Goal: Task Accomplishment & Management: Manage account settings

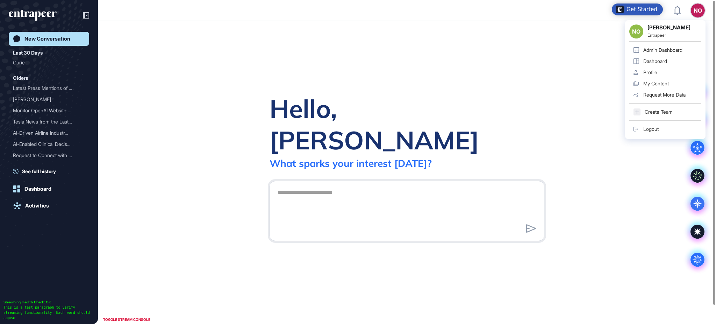
click at [673, 52] on div "Admin Dashboard" at bounding box center [662, 50] width 39 height 6
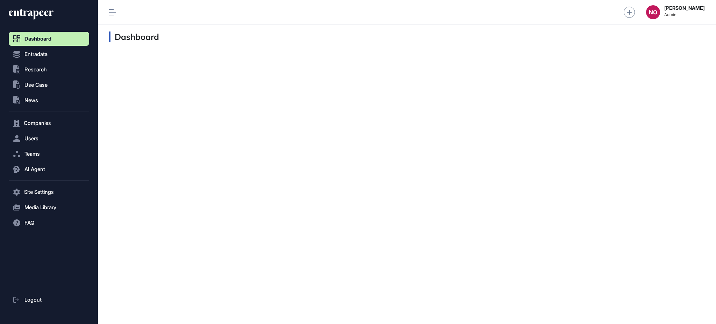
scroll to position [0, 0]
click at [44, 49] on button "Entradata" at bounding box center [49, 54] width 80 height 14
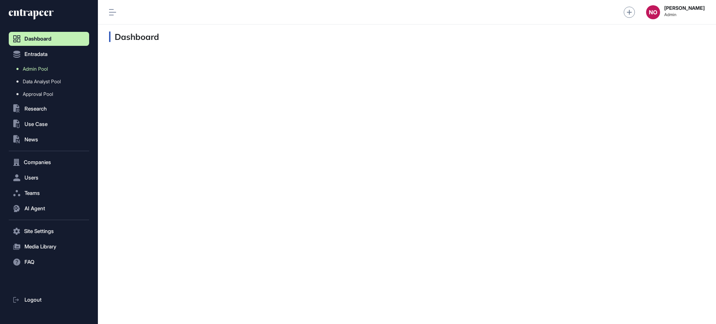
click at [43, 70] on span "Admin Pool" at bounding box center [35, 69] width 25 height 6
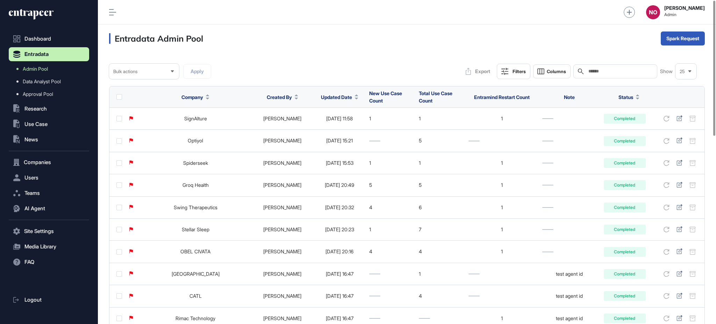
click at [343, 99] on button "Updated Date" at bounding box center [339, 96] width 37 height 7
click at [331, 127] on span "Sort Descending" at bounding box center [336, 126] width 28 height 6
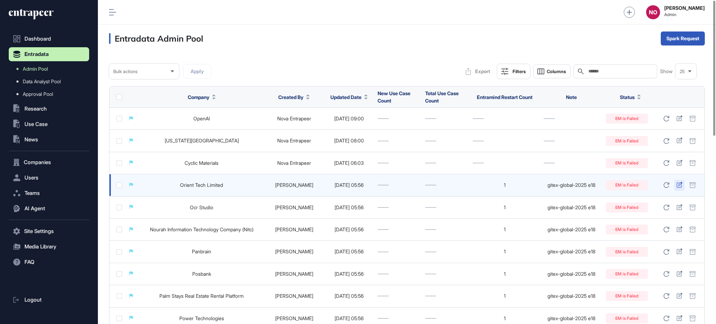
click at [677, 185] on icon at bounding box center [679, 185] width 6 height 6
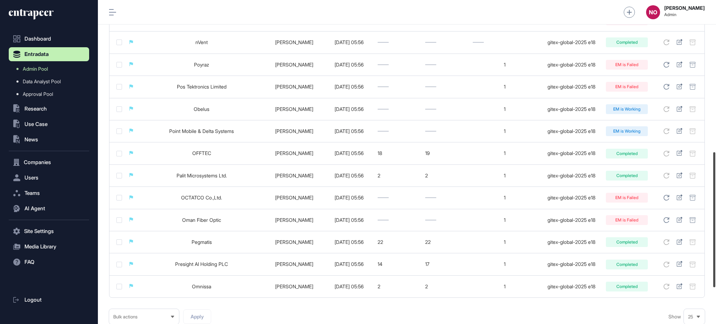
scroll to position [363, 0]
drag, startPoint x: 715, startPoint y: 120, endPoint x: 715, endPoint y: 272, distance: 151.3
click at [715, 272] on div at bounding box center [714, 219] width 2 height 135
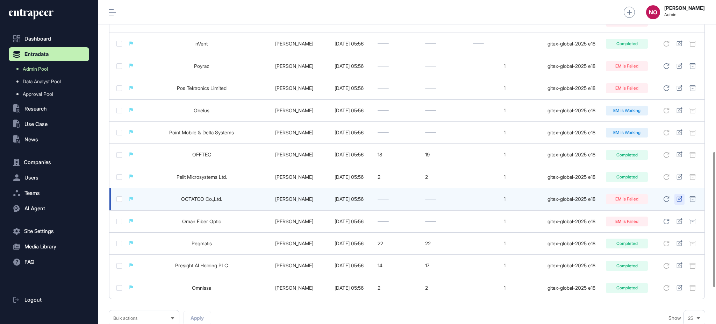
click at [678, 198] on icon at bounding box center [679, 199] width 6 height 6
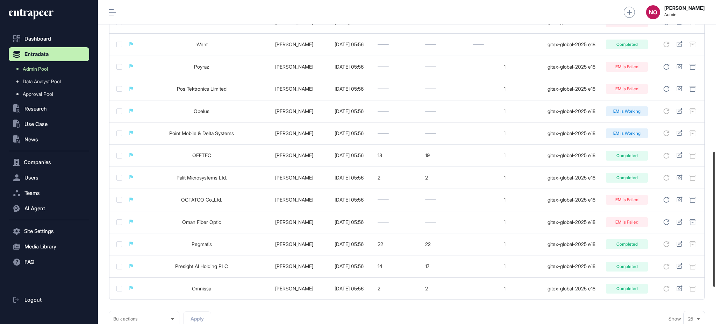
scroll to position [451, 0]
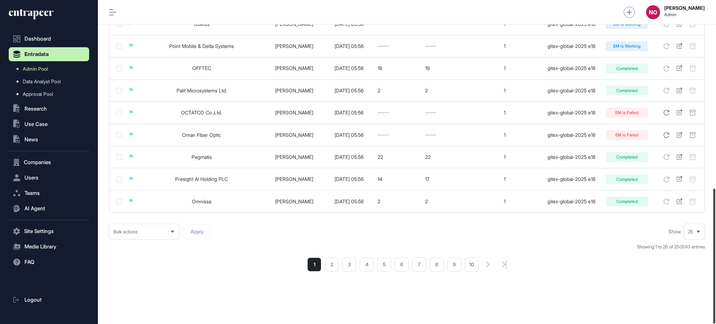
drag, startPoint x: 715, startPoint y: 228, endPoint x: 696, endPoint y: 284, distance: 59.2
click at [696, 284] on div "Admin Dashboard Dashboard Profile My Content Request More Data NO Naciye Ozcan …" at bounding box center [407, 162] width 618 height 324
click at [334, 267] on li "2" at bounding box center [332, 264] width 14 height 14
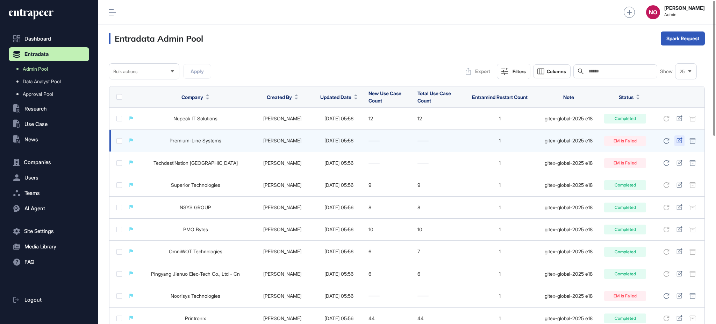
click at [678, 142] on icon at bounding box center [679, 140] width 6 height 6
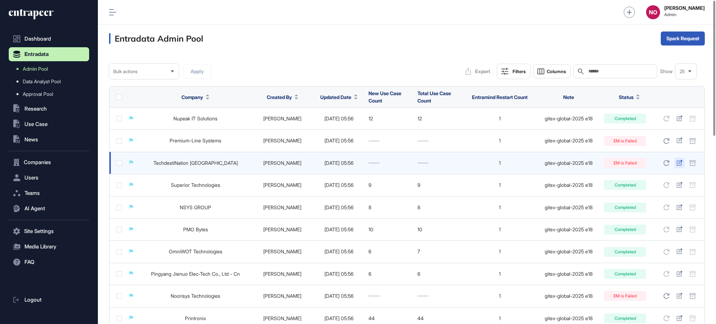
click at [679, 164] on icon at bounding box center [679, 163] width 6 height 6
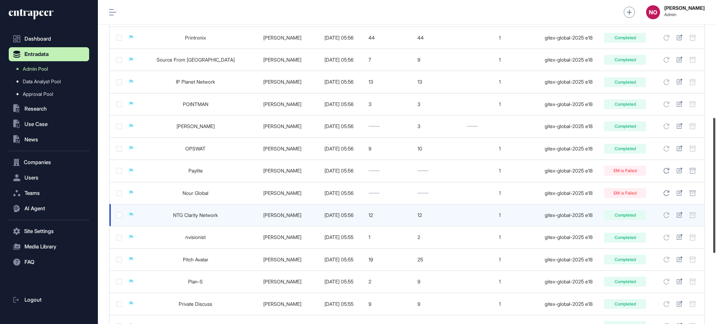
scroll to position [287, 0]
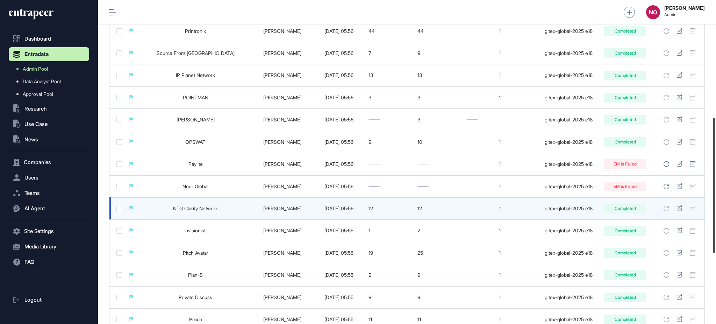
drag, startPoint x: 715, startPoint y: 95, endPoint x: 695, endPoint y: 214, distance: 120.5
click at [695, 214] on div "Admin Dashboard Dashboard Profile My Content Request More Data NO Naciye Ozcan …" at bounding box center [407, 162] width 618 height 324
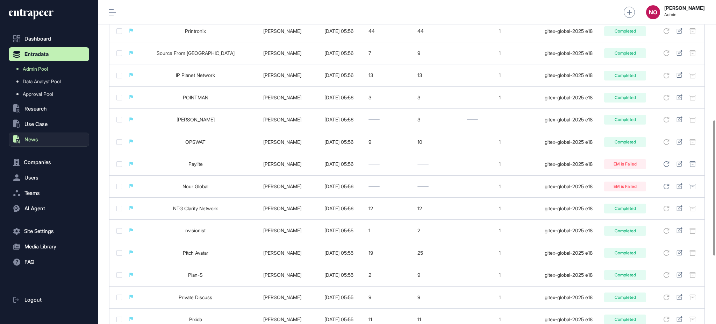
click at [36, 134] on button ".st0{fill:currentColor} News" at bounding box center [49, 139] width 80 height 14
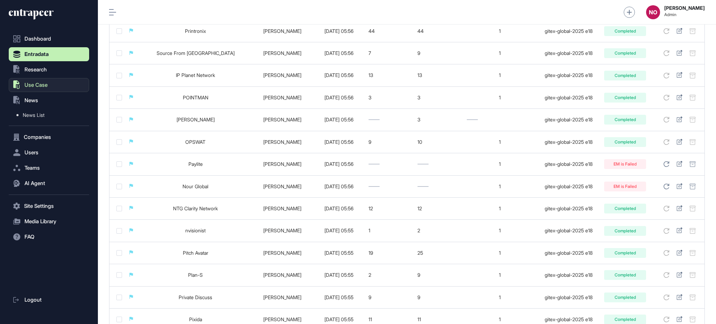
click at [48, 84] on button ".st0{fill:currentColor} Use Case" at bounding box center [49, 85] width 80 height 14
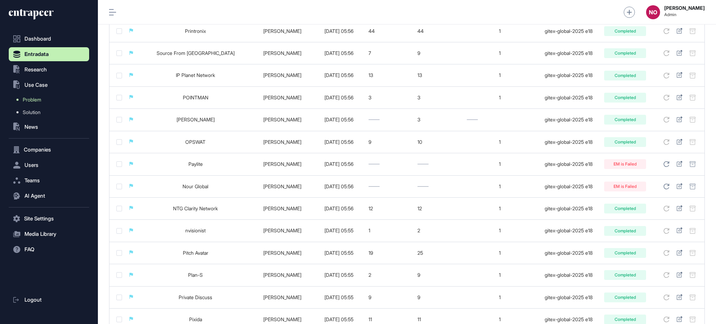
click at [48, 98] on link "Problem" at bounding box center [50, 99] width 77 height 13
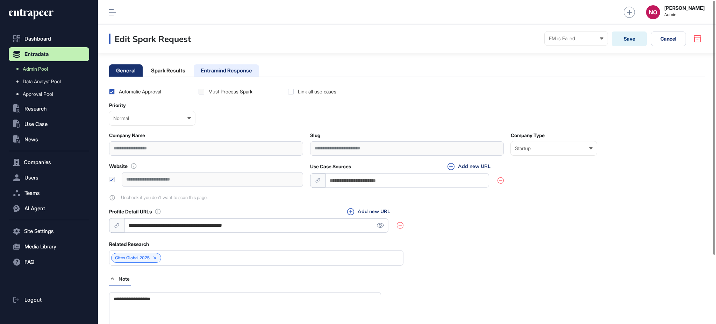
click at [254, 69] on li "Entramind Response" at bounding box center [226, 70] width 65 height 12
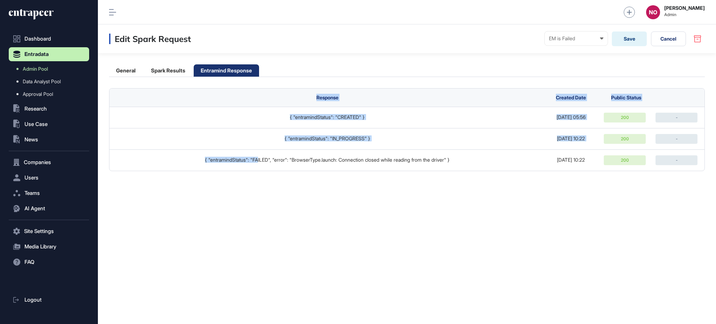
drag, startPoint x: 266, startPoint y: 172, endPoint x: 457, endPoint y: 193, distance: 192.7
click at [457, 193] on div "Edit Spark Request EM is Failed Ready In progress Completed EM is Working EM is…" at bounding box center [407, 173] width 618 height 299
click at [476, 199] on div "Edit Spark Request EM is Failed Ready In progress Completed EM is Working EM is…" at bounding box center [407, 173] width 618 height 299
drag, startPoint x: 250, startPoint y: 157, endPoint x: 500, endPoint y: 175, distance: 251.2
click at [500, 175] on div "Edit Spark Request EM is Failed Ready In progress Completed EM is Working EM is…" at bounding box center [407, 173] width 618 height 299
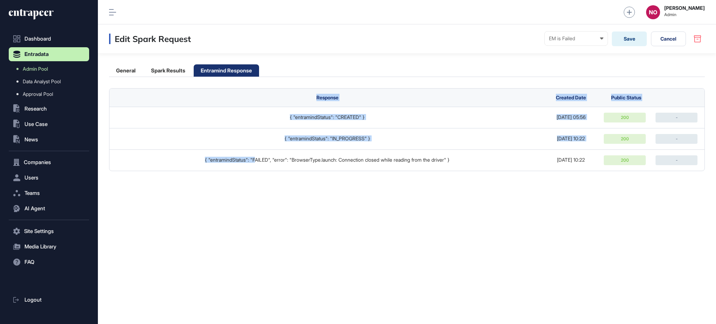
click at [489, 195] on div "Edit Spark Request EM is Failed Ready In progress Completed EM is Working EM is…" at bounding box center [407, 173] width 618 height 299
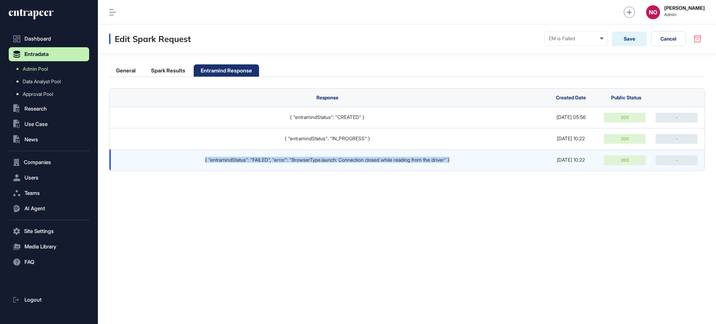
drag, startPoint x: 427, startPoint y: 164, endPoint x: 147, endPoint y: 165, distance: 279.6
click at [147, 165] on td "{ "entramindStatus": "FAILED", "error": "BrowserType.launch: Connection closed …" at bounding box center [325, 159] width 432 height 21
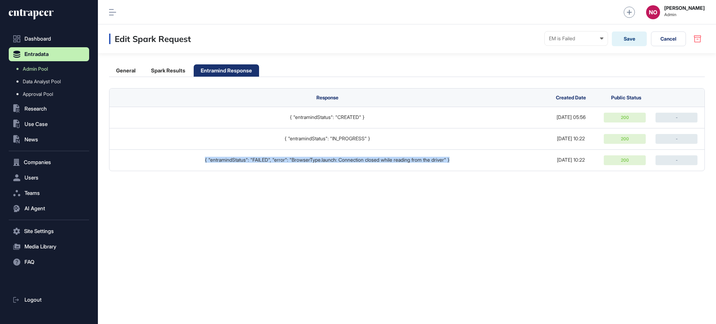
copy div "{ "entramindStatus": "FAILED", "error": "BrowserType.launch: Connection closed …"
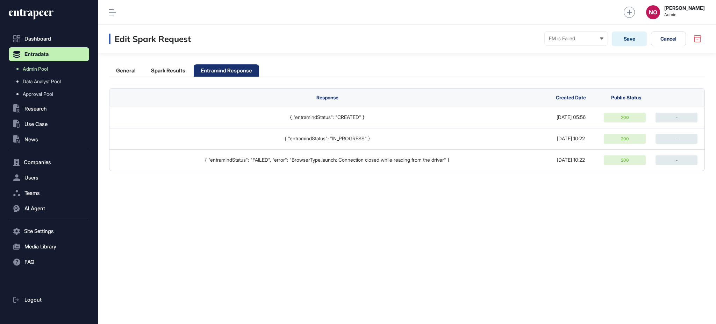
click at [396, 257] on div "Edit Spark Request EM is Failed Ready In progress Completed EM is Working EM is…" at bounding box center [407, 173] width 618 height 299
click at [51, 69] on link "Admin Pool" at bounding box center [50, 69] width 77 height 13
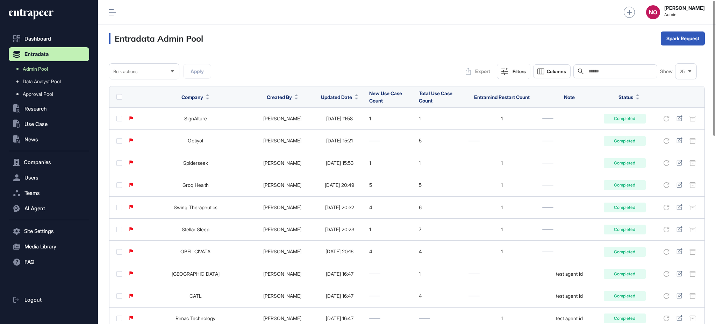
click at [336, 95] on span "Updated Date" at bounding box center [336, 96] width 31 height 7
click at [340, 125] on span "Sort Descending" at bounding box center [336, 126] width 28 height 6
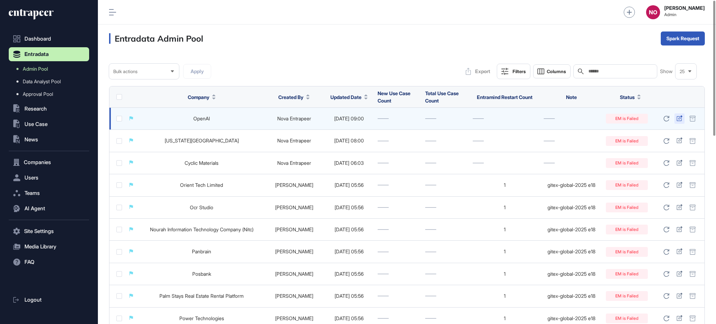
click at [681, 120] on icon at bounding box center [679, 118] width 6 height 6
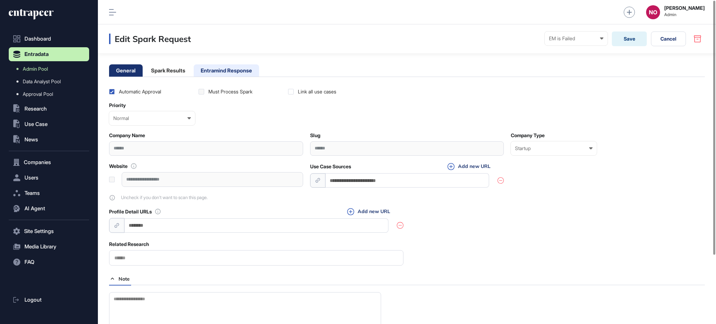
click at [217, 65] on li "Entramind Response" at bounding box center [226, 70] width 65 height 12
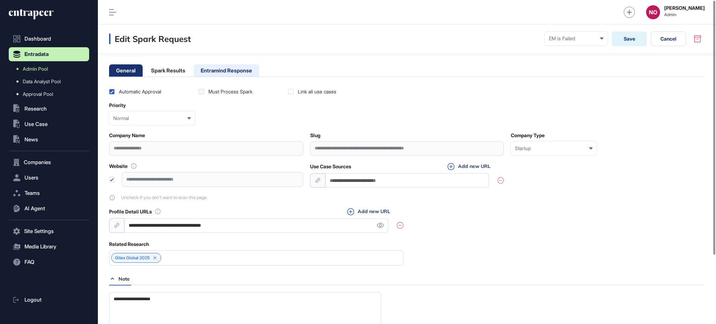
click at [214, 68] on li "Entramind Response" at bounding box center [226, 70] width 65 height 12
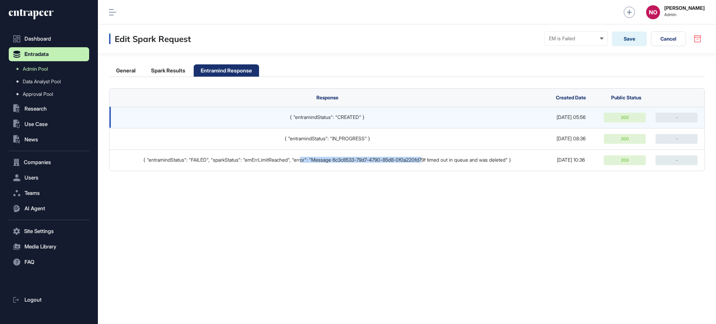
drag, startPoint x: 299, startPoint y: 159, endPoint x: 478, endPoint y: 111, distance: 185.3
click at [428, 167] on td "{ "entramindStatus": "FAILED", "sparkStatus": "emErrLimitReached", "error": "Me…" at bounding box center [325, 159] width 432 height 21
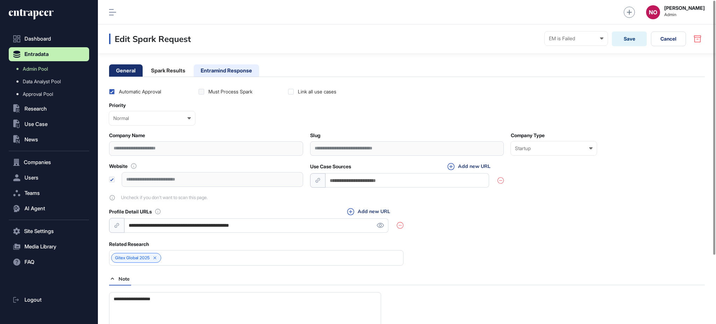
click at [243, 75] on li "Entramind Response" at bounding box center [226, 70] width 65 height 12
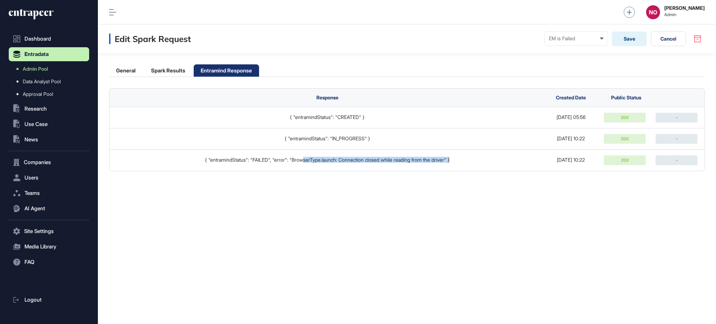
drag, startPoint x: 356, startPoint y: 160, endPoint x: 493, endPoint y: 175, distance: 137.8
click at [468, 167] on td "{ "entramindStatus": "FAILED", "error": "BrowserType.launch: Connection closed …" at bounding box center [325, 159] width 432 height 21
click at [495, 176] on div "Edit Spark Request EM is Failed Ready In progress Completed EM is Working EM is…" at bounding box center [407, 173] width 618 height 299
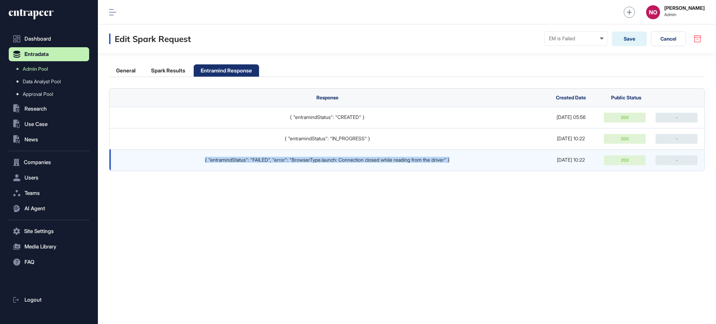
drag, startPoint x: 461, startPoint y: 156, endPoint x: 170, endPoint y: 159, distance: 291.5
click at [170, 159] on td "{ "entramindStatus": "FAILED", "error": "BrowserType.launch: Connection closed …" at bounding box center [325, 159] width 432 height 21
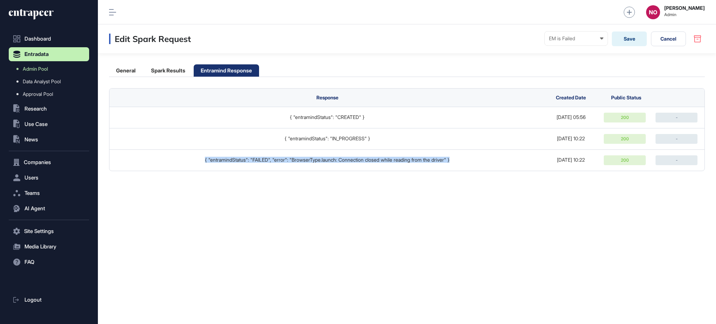
copy div "{ "entramindStatus": "FAILED", "error": "BrowserType.launch: Connection closed …"
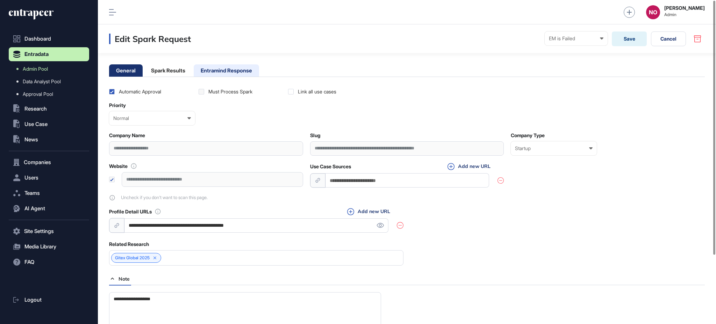
click at [244, 72] on li "Entramind Response" at bounding box center [226, 70] width 65 height 12
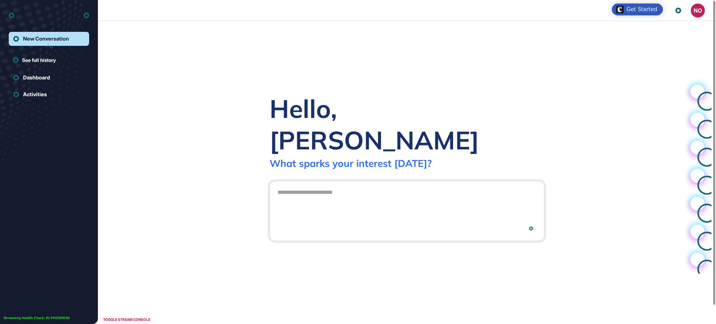
scroll to position [0, 0]
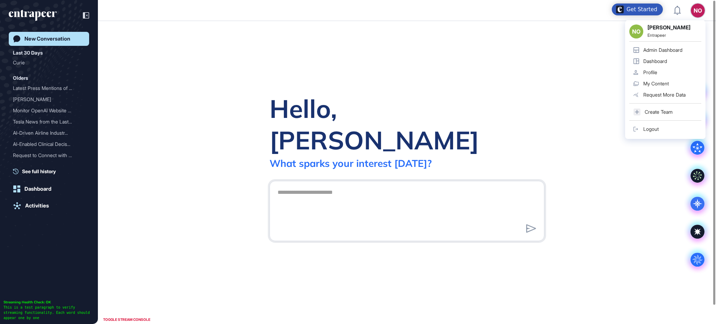
click at [679, 47] on div "Admin Dashboard" at bounding box center [662, 50] width 39 height 6
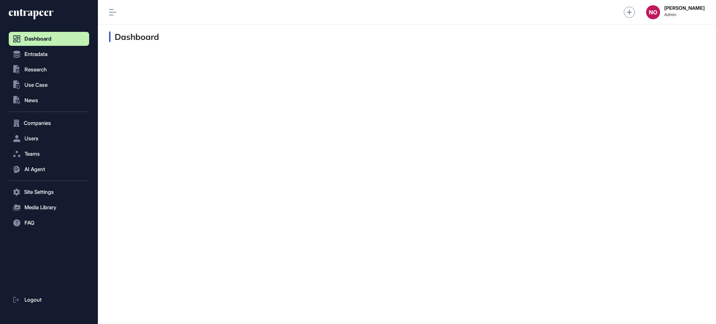
scroll to position [0, 0]
click at [56, 58] on button "Entradata" at bounding box center [49, 54] width 80 height 14
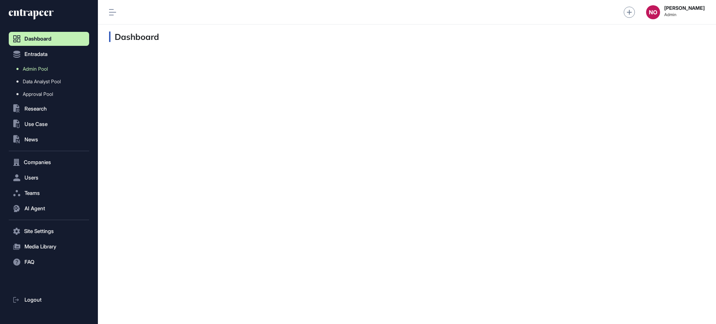
click at [56, 67] on link "Admin Pool" at bounding box center [50, 69] width 77 height 13
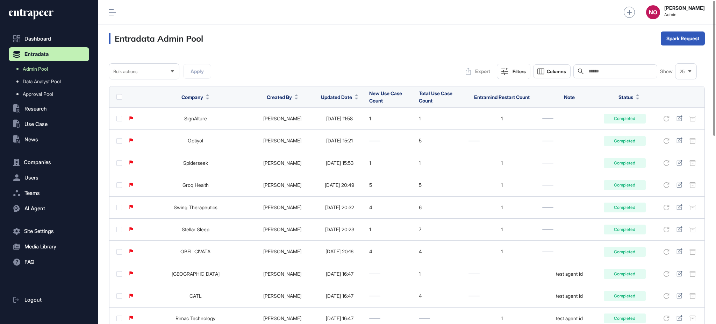
click at [607, 71] on input "text" at bounding box center [620, 72] width 65 height 6
paste input "**********"
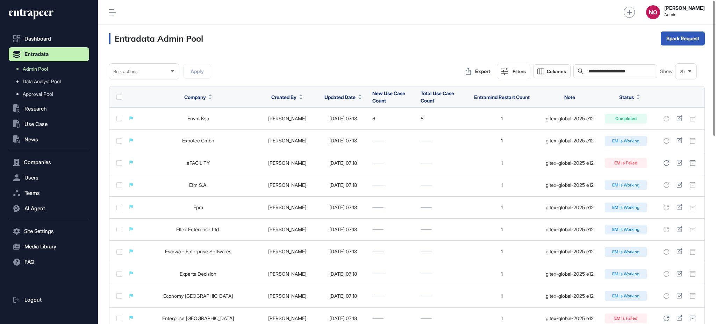
type input "**********"
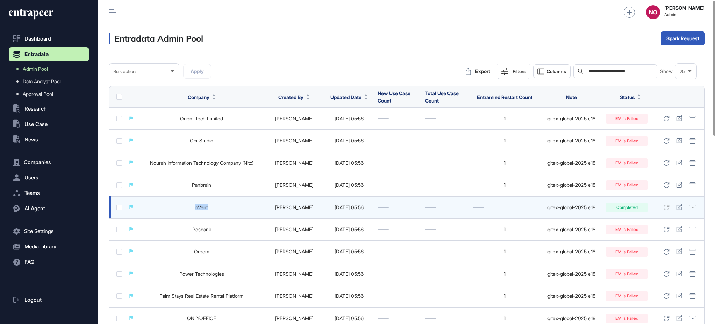
drag, startPoint x: 198, startPoint y: 211, endPoint x: 228, endPoint y: 214, distance: 30.2
click at [228, 214] on td "nVent" at bounding box center [201, 207] width 125 height 22
copy link "nVent"
click at [203, 210] on td "nVent" at bounding box center [201, 207] width 125 height 22
click at [204, 207] on link "nVent" at bounding box center [201, 207] width 12 height 6
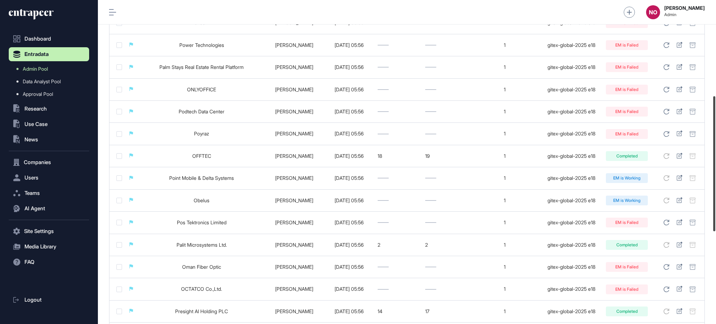
scroll to position [231, 0]
drag, startPoint x: 715, startPoint y: 86, endPoint x: 715, endPoint y: 181, distance: 95.8
click at [715, 181] on div at bounding box center [714, 164] width 2 height 135
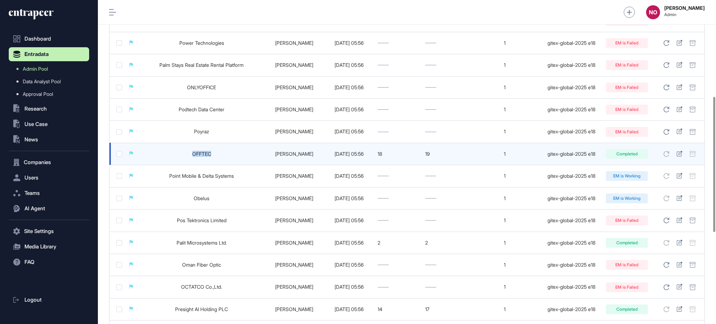
drag, startPoint x: 182, startPoint y: 154, endPoint x: 217, endPoint y: 154, distance: 35.6
click at [217, 154] on td "OFFTEC" at bounding box center [201, 154] width 125 height 22
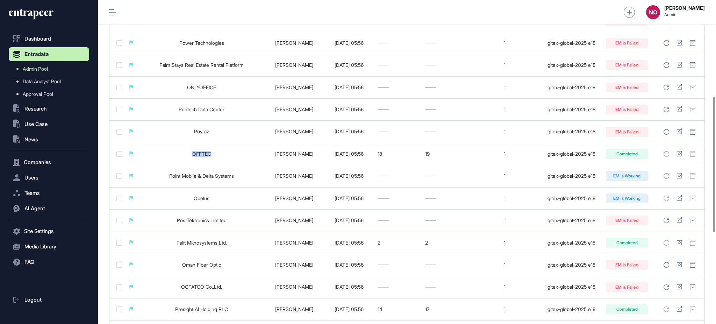
copy link "OFFTEC"
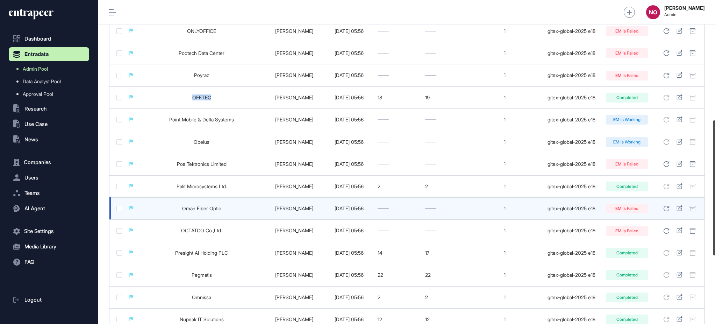
drag, startPoint x: 715, startPoint y: 153, endPoint x: 612, endPoint y: 199, distance: 112.7
click at [715, 178] on div at bounding box center [714, 187] width 2 height 135
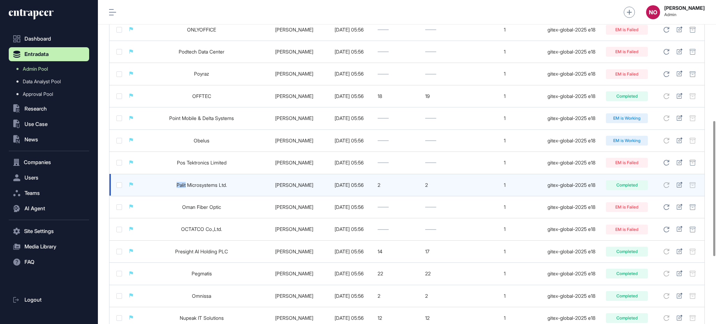
drag, startPoint x: 170, startPoint y: 187, endPoint x: 186, endPoint y: 186, distance: 15.4
click at [186, 186] on td "Palit Microsystems Ltd." at bounding box center [201, 185] width 125 height 22
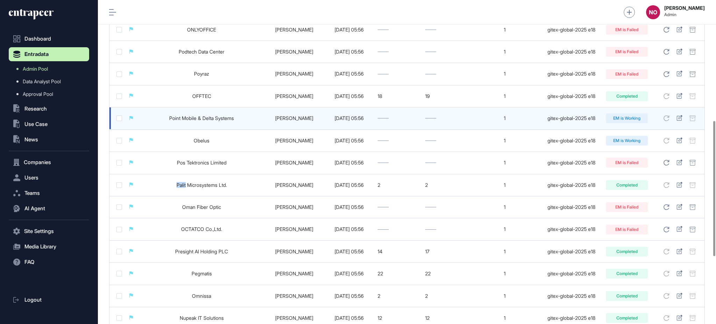
copy link "Palit"
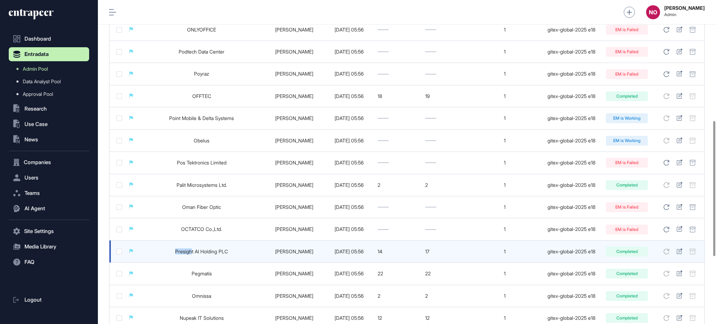
drag, startPoint x: 173, startPoint y: 251, endPoint x: 198, endPoint y: 251, distance: 25.2
click at [193, 252] on td "Presight AI Holding PLC" at bounding box center [201, 251] width 125 height 22
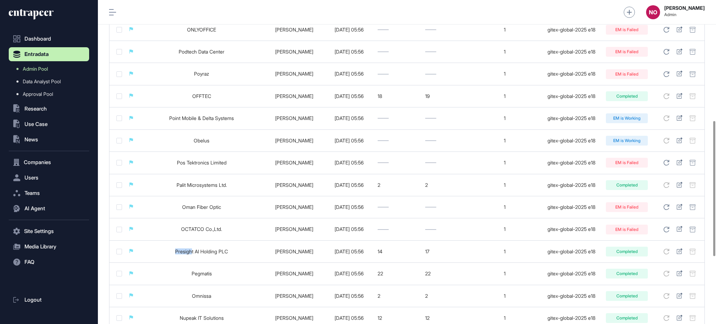
copy link "Presigh"
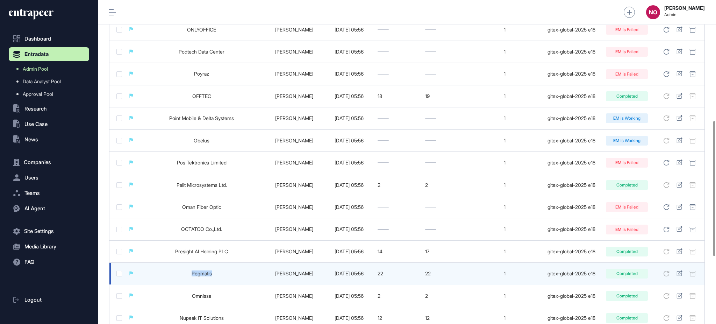
drag, startPoint x: 214, startPoint y: 278, endPoint x: 231, endPoint y: 277, distance: 17.5
click at [226, 278] on td "Pegmatis" at bounding box center [201, 273] width 125 height 22
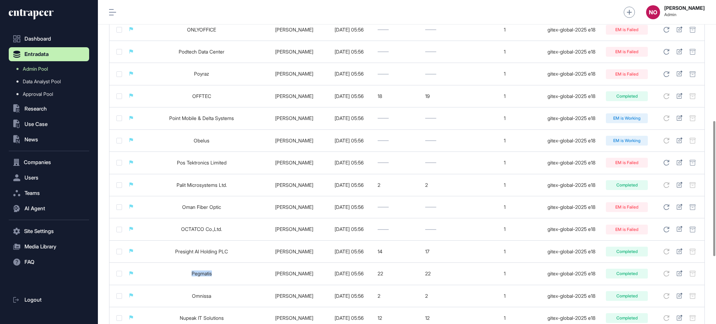
copy link "Pegmatis"
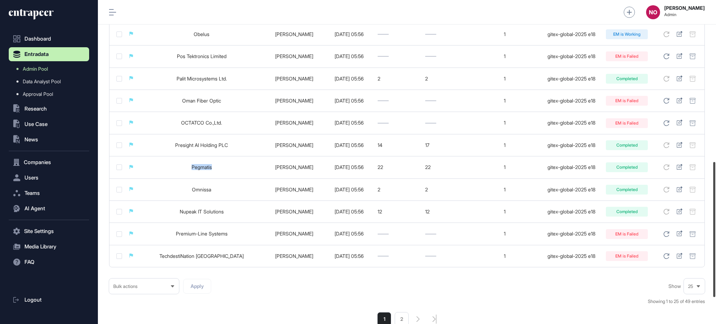
scroll to position [396, 0]
drag, startPoint x: 715, startPoint y: 193, endPoint x: 714, endPoint y: 237, distance: 44.0
click at [714, 237] on div at bounding box center [714, 233] width 2 height 135
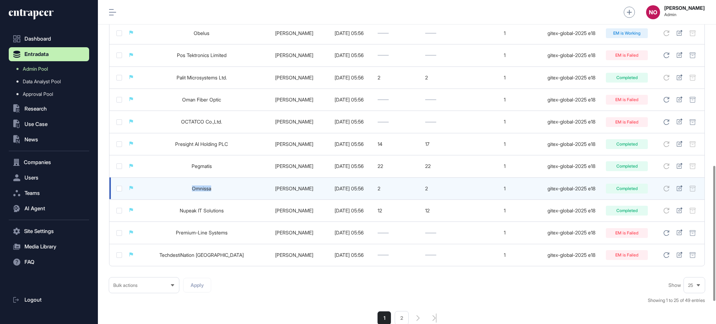
drag, startPoint x: 192, startPoint y: 190, endPoint x: 211, endPoint y: 192, distance: 19.6
click at [211, 192] on td "Omnissa" at bounding box center [201, 188] width 125 height 22
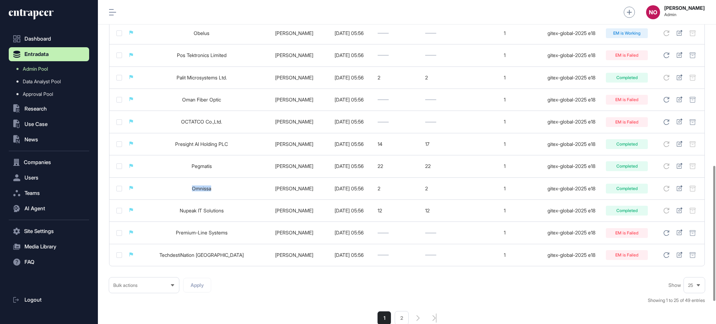
copy link "Omnissa"
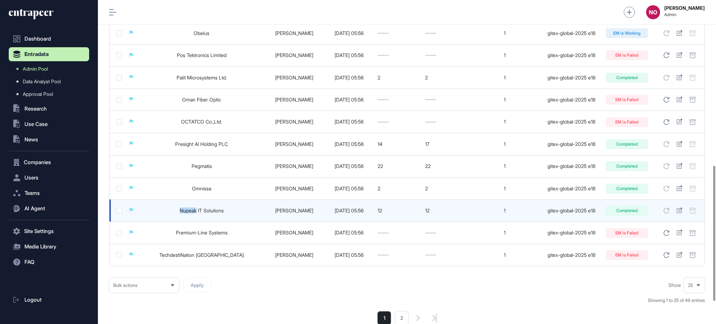
drag, startPoint x: 175, startPoint y: 210, endPoint x: 197, endPoint y: 215, distance: 22.6
click at [197, 215] on td "Nupeak IT Solutions" at bounding box center [201, 210] width 125 height 22
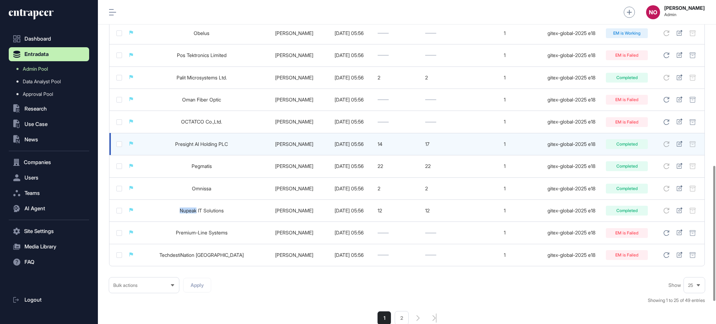
copy link "Nupeak"
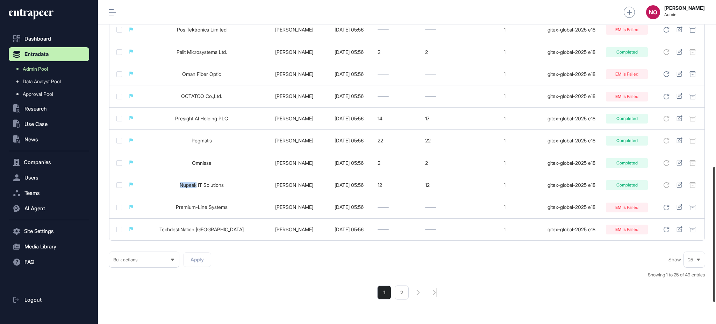
scroll to position [451, 0]
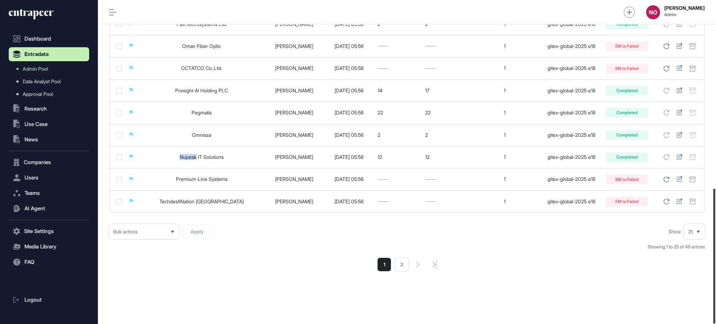
drag, startPoint x: 715, startPoint y: 229, endPoint x: 715, endPoint y: 255, distance: 26.6
click at [715, 255] on div at bounding box center [714, 255] width 2 height 135
click at [404, 268] on li "2" at bounding box center [402, 264] width 14 height 14
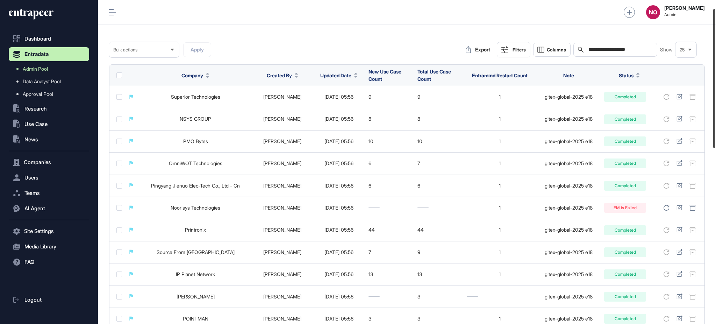
scroll to position [23, 0]
drag, startPoint x: 715, startPoint y: 70, endPoint x: 715, endPoint y: 80, distance: 9.8
click at [715, 80] on div at bounding box center [714, 78] width 2 height 139
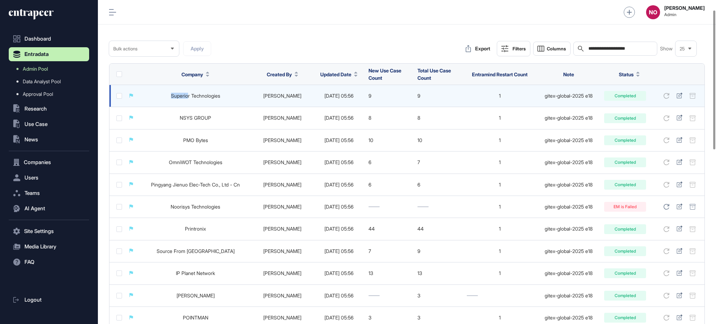
drag, startPoint x: 167, startPoint y: 93, endPoint x: 188, endPoint y: 100, distance: 22.9
click at [188, 100] on td "Superior Technologies" at bounding box center [195, 96] width 112 height 22
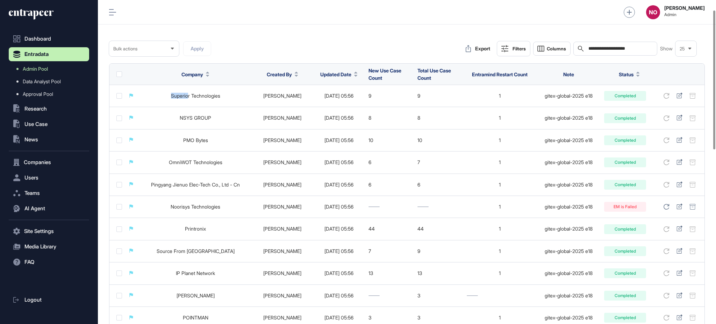
copy link "Superio"
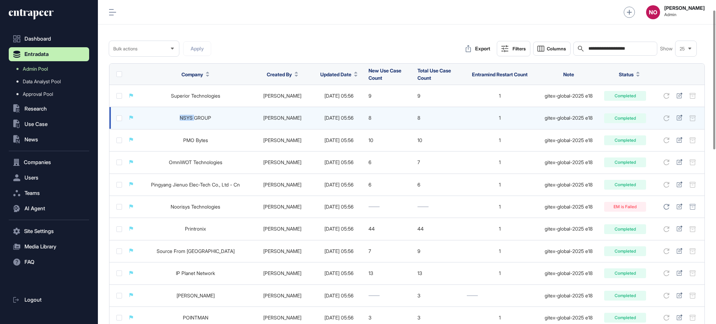
drag, startPoint x: 174, startPoint y: 117, endPoint x: 196, endPoint y: 117, distance: 21.7
click at [196, 117] on td "NSYS GROUP" at bounding box center [195, 118] width 112 height 22
copy link "NSYS"
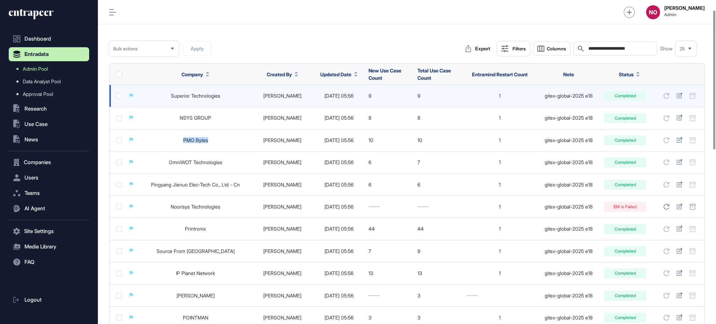
drag, startPoint x: 178, startPoint y: 141, endPoint x: 273, endPoint y: 95, distance: 106.0
click at [210, 140] on td "PMO Bytes" at bounding box center [195, 140] width 112 height 22
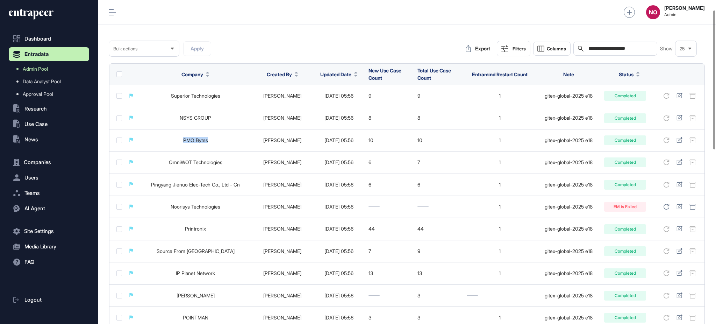
copy link "PMO Bytes"
drag, startPoint x: 173, startPoint y: 165, endPoint x: 314, endPoint y: 46, distance: 184.3
click at [191, 160] on td "OmniWOT Technologies" at bounding box center [195, 162] width 112 height 22
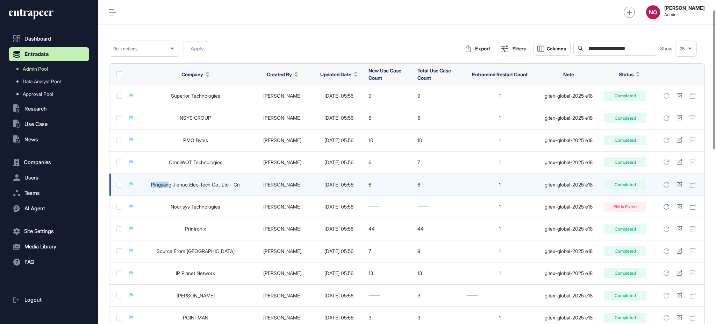
drag, startPoint x: 138, startPoint y: 183, endPoint x: 169, endPoint y: 189, distance: 32.1
click at [169, 189] on tr "Pingyang Jienuo Elec-Tech Co., Ltd - Cn [PERSON_NAME] [DATE] 05:56 6 6 1 gitex-…" at bounding box center [406, 184] width 595 height 22
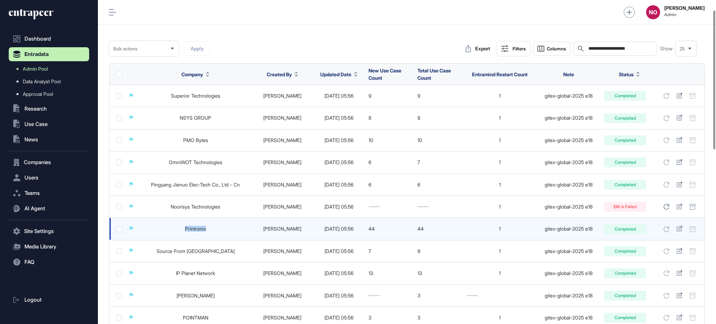
drag, startPoint x: 186, startPoint y: 229, endPoint x: 223, endPoint y: 231, distance: 36.8
click at [223, 231] on td "Printronix" at bounding box center [195, 229] width 112 height 22
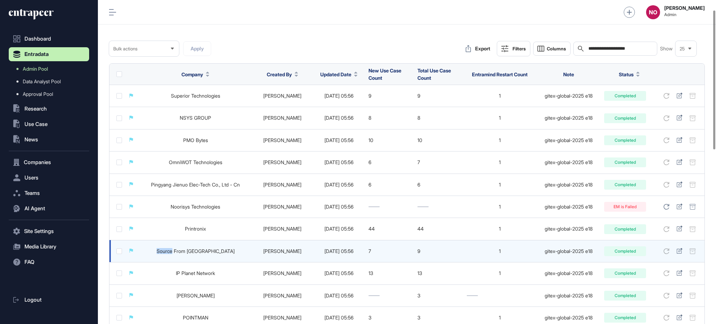
drag, startPoint x: 166, startPoint y: 251, endPoint x: 187, endPoint y: 255, distance: 21.7
click at [187, 255] on td "Source From [GEOGRAPHIC_DATA]" at bounding box center [195, 251] width 112 height 22
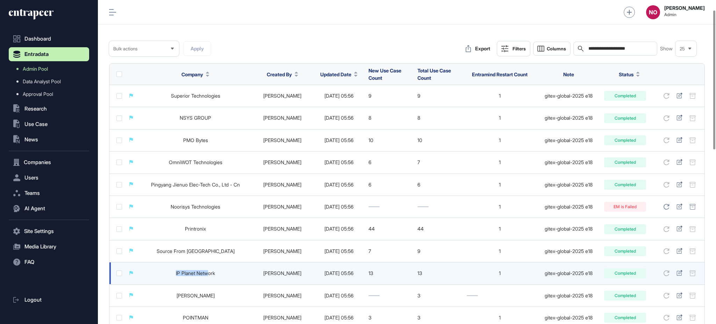
drag, startPoint x: 168, startPoint y: 274, endPoint x: 208, endPoint y: 273, distance: 40.2
click at [208, 273] on td "IP Planet Network" at bounding box center [195, 273] width 112 height 22
click at [205, 274] on link "IP Planet Network" at bounding box center [195, 273] width 39 height 6
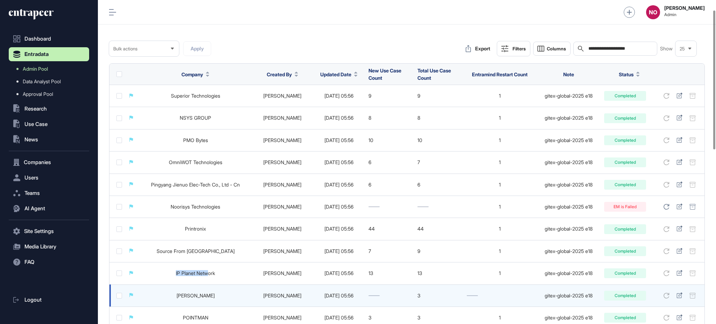
click at [200, 297] on link "[PERSON_NAME]" at bounding box center [195, 295] width 38 height 6
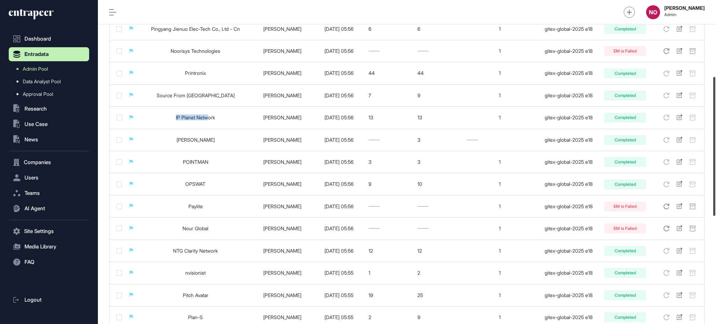
scroll to position [181, 0]
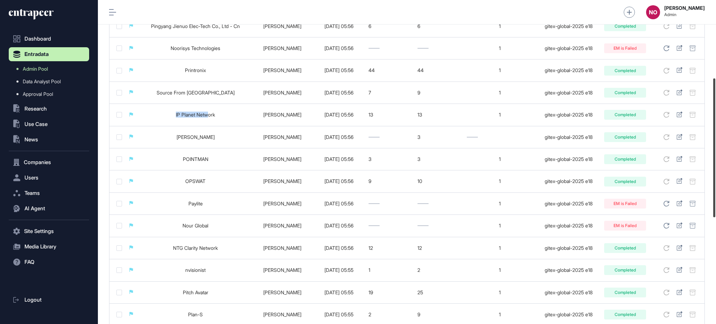
drag, startPoint x: 715, startPoint y: 133, endPoint x: 715, endPoint y: 201, distance: 67.8
click at [715, 201] on div at bounding box center [714, 147] width 2 height 139
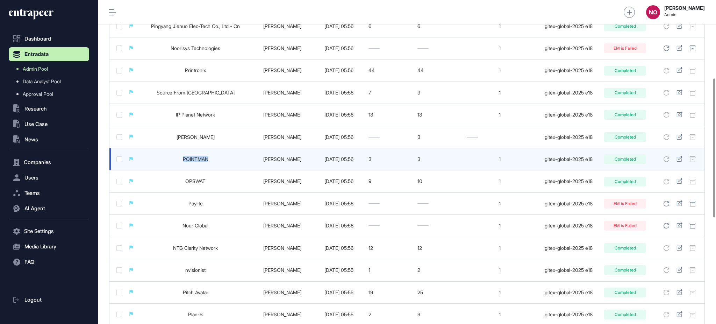
drag, startPoint x: 180, startPoint y: 161, endPoint x: 210, endPoint y: 162, distance: 30.1
click at [210, 162] on td "POINTMAN" at bounding box center [195, 159] width 112 height 22
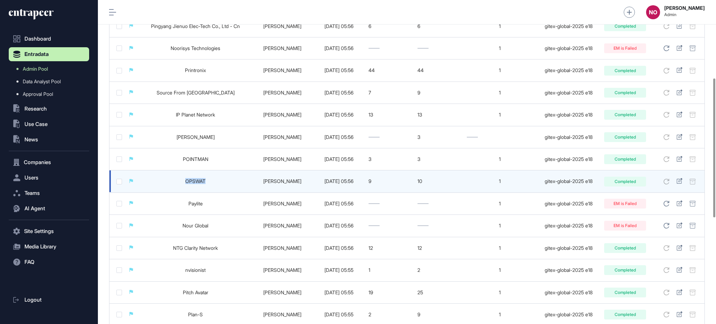
drag, startPoint x: 178, startPoint y: 179, endPoint x: 211, endPoint y: 183, distance: 33.1
click at [211, 183] on td "OPSWAT" at bounding box center [195, 181] width 112 height 22
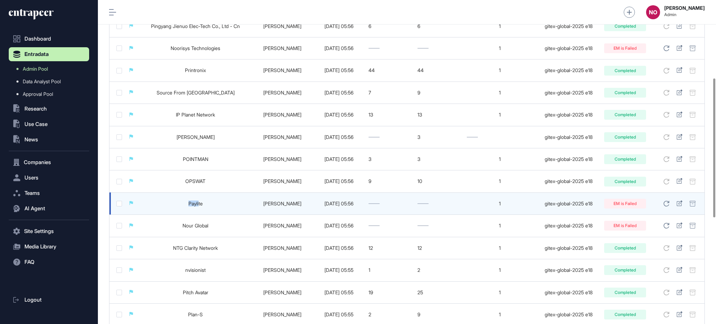
drag, startPoint x: 183, startPoint y: 204, endPoint x: 199, endPoint y: 205, distance: 16.1
click at [199, 205] on td "Paylite" at bounding box center [195, 203] width 112 height 22
click at [679, 203] on icon at bounding box center [679, 203] width 6 height 6
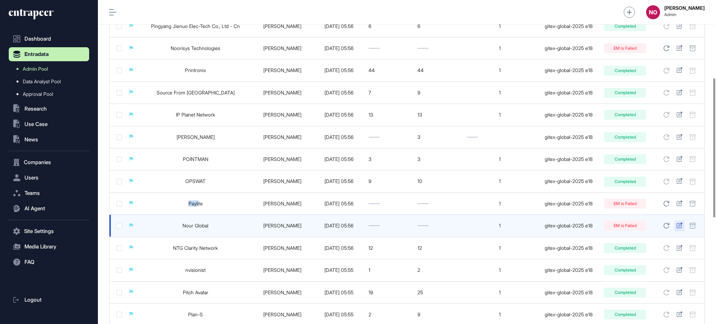
click at [676, 226] on icon at bounding box center [679, 225] width 6 height 6
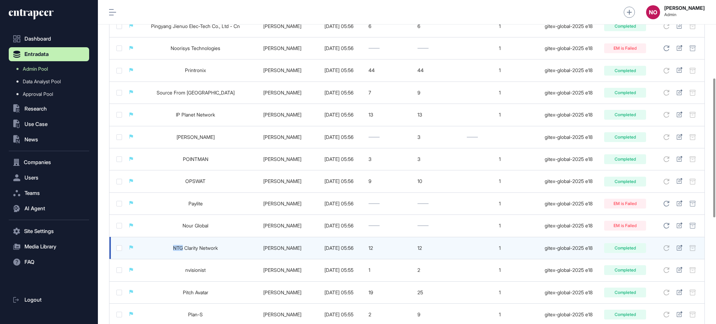
drag, startPoint x: 169, startPoint y: 250, endPoint x: 181, endPoint y: 252, distance: 12.4
click at [181, 252] on td "NTG Clarity Network" at bounding box center [195, 248] width 112 height 22
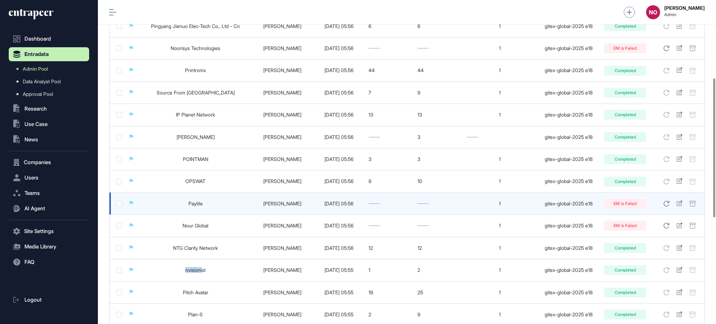
drag, startPoint x: 183, startPoint y: 270, endPoint x: 246, endPoint y: 196, distance: 96.9
click at [204, 266] on td "nvisionist" at bounding box center [195, 270] width 112 height 22
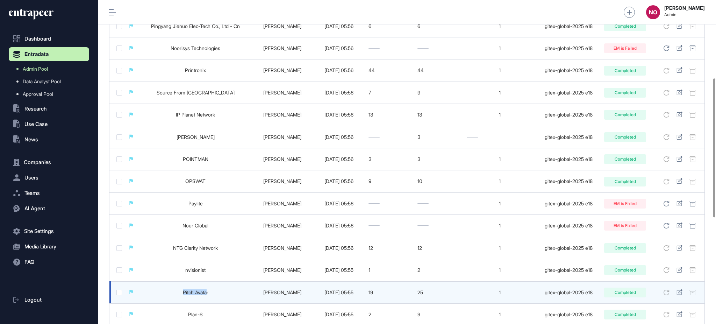
drag, startPoint x: 181, startPoint y: 294, endPoint x: 207, endPoint y: 291, distance: 25.7
click at [207, 291] on td "Pitch Avatar" at bounding box center [195, 292] width 112 height 22
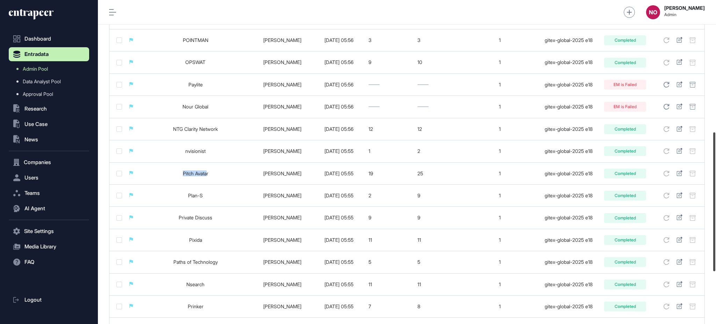
scroll to position [322, 0]
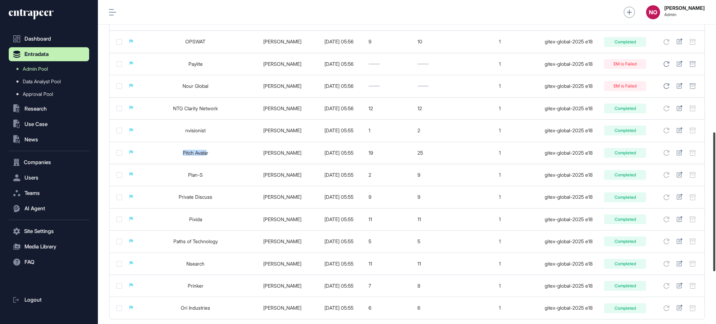
drag, startPoint x: 715, startPoint y: 187, endPoint x: 714, endPoint y: 215, distance: 28.0
click at [715, 212] on div at bounding box center [714, 201] width 2 height 139
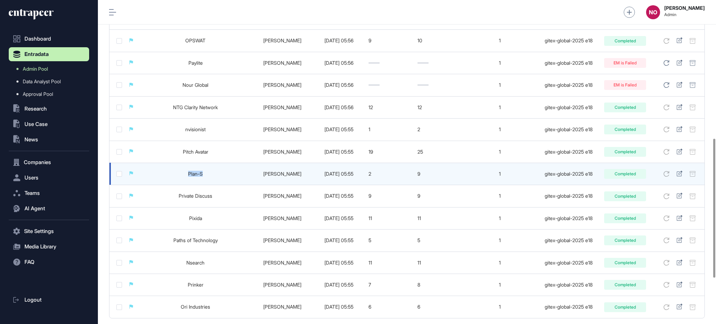
drag, startPoint x: 194, startPoint y: 174, endPoint x: 204, endPoint y: 173, distance: 10.5
click at [204, 173] on td "Plan-S" at bounding box center [195, 174] width 112 height 22
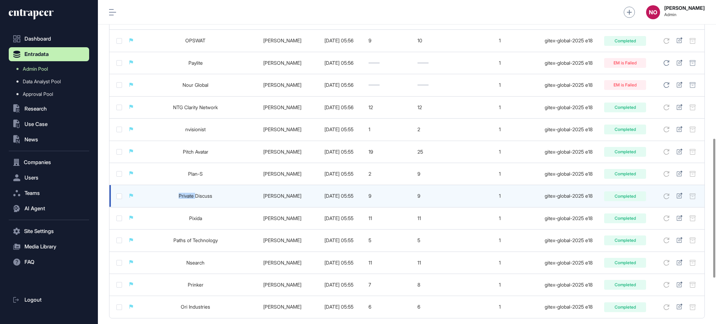
drag, startPoint x: 176, startPoint y: 196, endPoint x: 197, endPoint y: 195, distance: 20.3
click at [197, 195] on td "Private Discuss" at bounding box center [195, 196] width 112 height 22
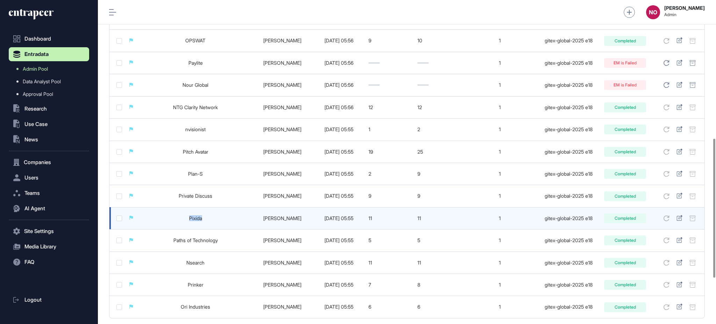
drag, startPoint x: 183, startPoint y: 216, endPoint x: 206, endPoint y: 216, distance: 23.1
click at [206, 216] on td "Pixida" at bounding box center [195, 218] width 112 height 22
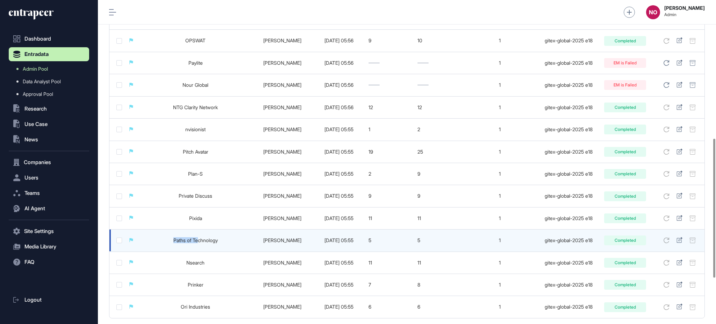
drag, startPoint x: 168, startPoint y: 237, endPoint x: 198, endPoint y: 238, distance: 30.1
click at [198, 238] on td "Paths of Technology" at bounding box center [195, 240] width 112 height 22
click at [206, 242] on link "Paths of Technology" at bounding box center [195, 240] width 44 height 6
click at [677, 239] on icon at bounding box center [679, 240] width 6 height 6
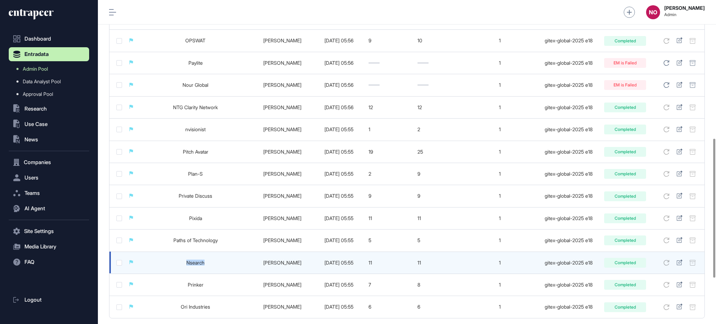
drag, startPoint x: 211, startPoint y: 265, endPoint x: 173, endPoint y: 267, distance: 37.4
click at [173, 267] on td "Nsearch" at bounding box center [195, 262] width 112 height 22
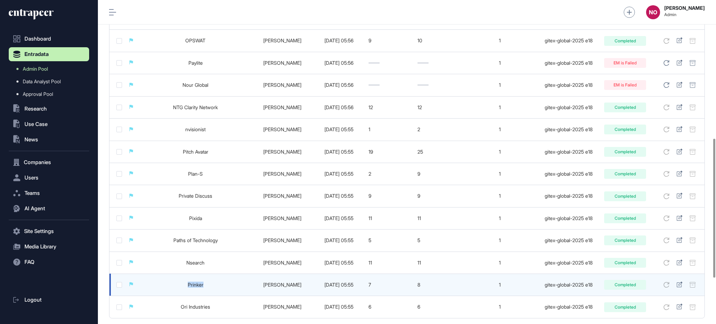
drag, startPoint x: 198, startPoint y: 285, endPoint x: 180, endPoint y: 286, distance: 18.2
click at [180, 286] on td "Prinker" at bounding box center [195, 284] width 112 height 22
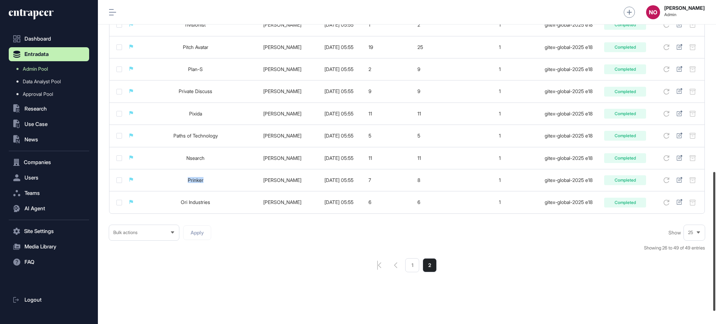
scroll to position [428, 0]
drag, startPoint x: 715, startPoint y: 160, endPoint x: 715, endPoint y: 221, distance: 61.2
click at [715, 221] on div at bounding box center [714, 253] width 2 height 139
drag, startPoint x: 715, startPoint y: 245, endPoint x: 713, endPoint y: 293, distance: 47.2
click at [715, 288] on div at bounding box center [714, 253] width 2 height 139
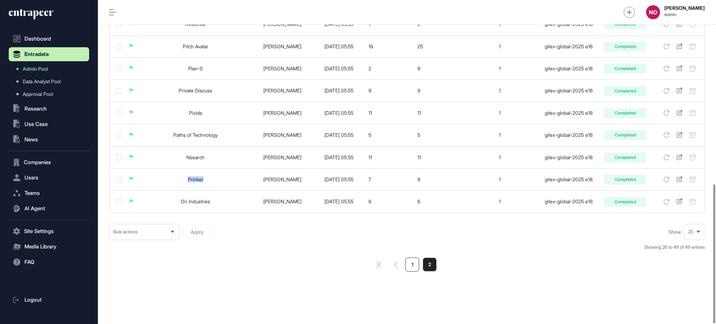
click at [414, 262] on li "1" at bounding box center [412, 264] width 14 height 14
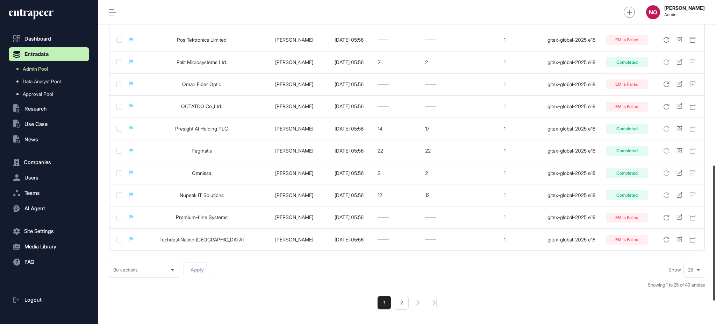
scroll to position [413, 0]
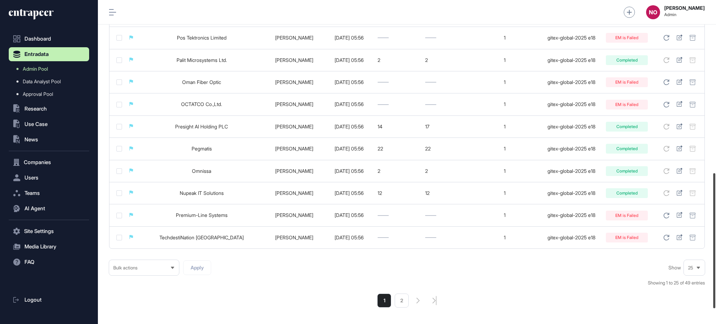
drag, startPoint x: 715, startPoint y: 88, endPoint x: 715, endPoint y: 261, distance: 172.3
click at [715, 261] on div at bounding box center [714, 240] width 2 height 135
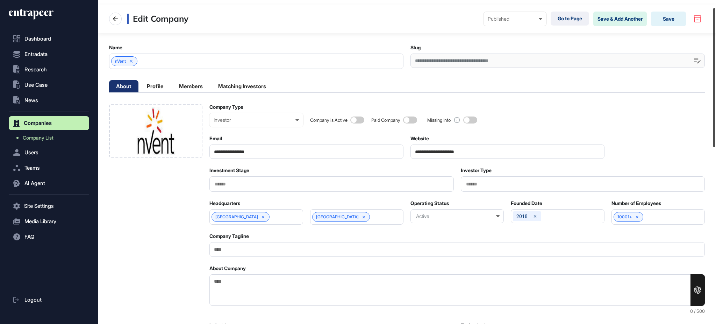
scroll to position [17, 0]
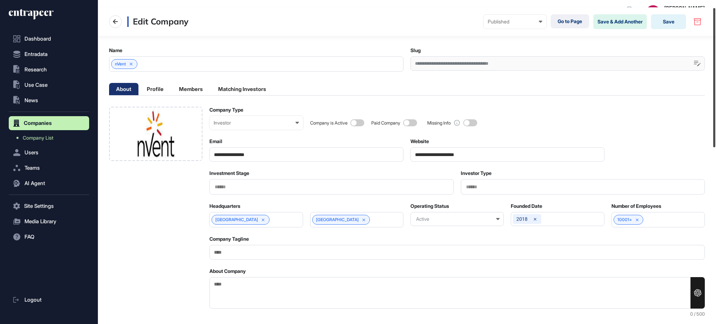
click at [715, 119] on div at bounding box center [714, 77] width 2 height 139
click at [445, 155] on input "**********" at bounding box center [507, 154] width 194 height 14
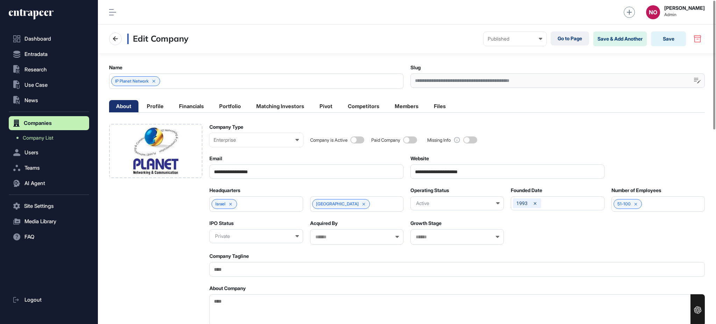
click at [467, 175] on input "**********" at bounding box center [507, 171] width 194 height 14
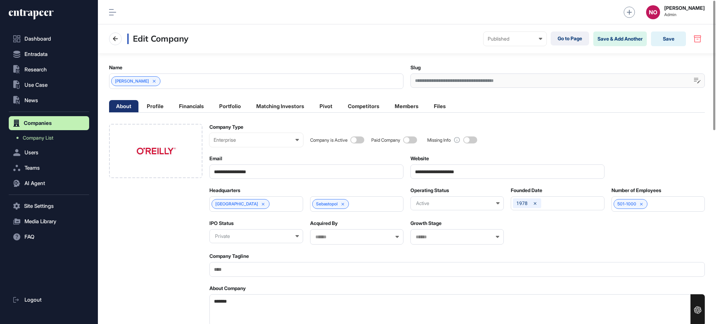
scroll to position [0, 3]
click at [453, 168] on input "**********" at bounding box center [507, 171] width 194 height 14
drag, startPoint x: 442, startPoint y: 171, endPoint x: 455, endPoint y: 172, distance: 12.9
click at [455, 172] on input "**********" at bounding box center [507, 171] width 194 height 14
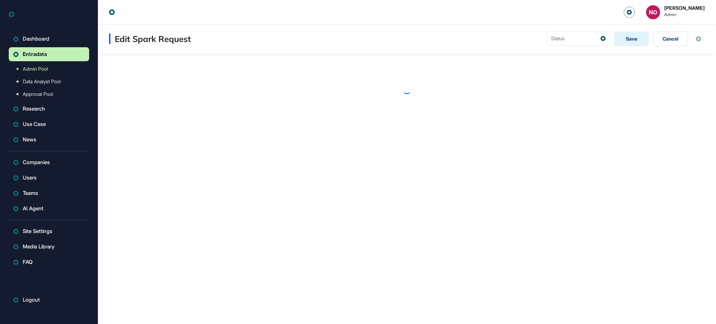
scroll to position [0, 0]
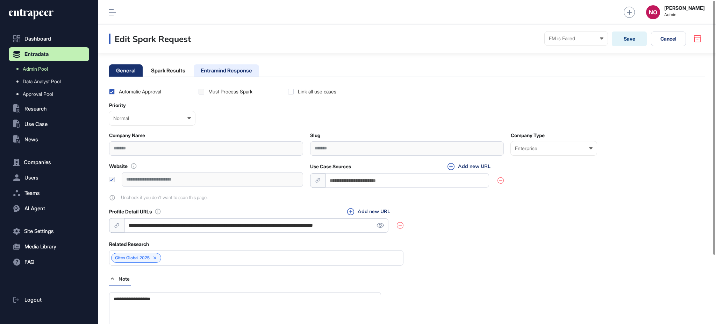
click at [244, 71] on li "Entramind Response" at bounding box center [226, 70] width 65 height 12
click at [215, 67] on li "Entramind Response" at bounding box center [226, 70] width 65 height 12
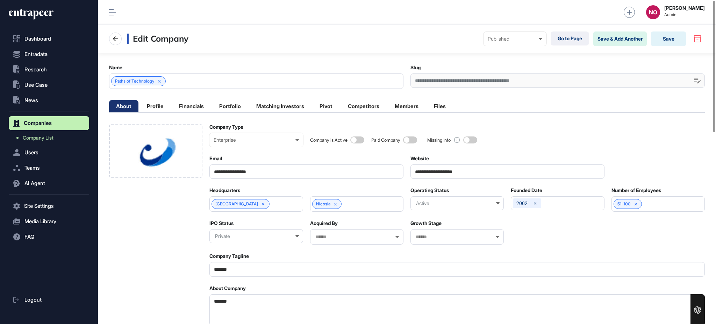
scroll to position [0, 3]
drag, startPoint x: 483, startPoint y: 169, endPoint x: 437, endPoint y: 171, distance: 45.8
click at [437, 171] on input "**********" at bounding box center [507, 171] width 194 height 14
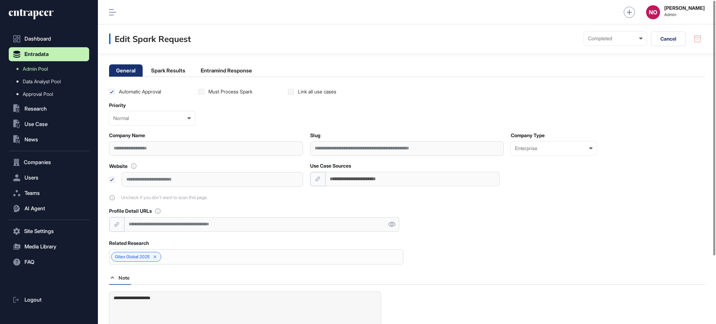
click at [180, 182] on div "**********" at bounding box center [212, 179] width 181 height 14
